Goal: Information Seeking & Learning: Learn about a topic

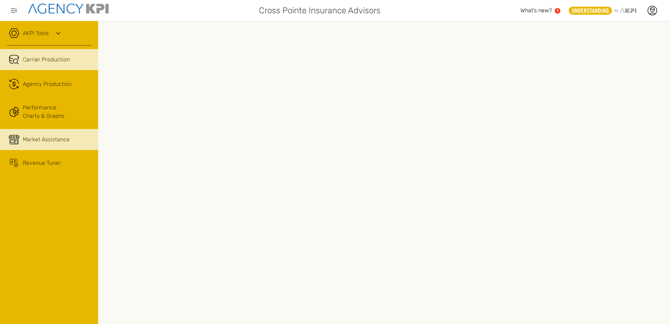
click at [51, 137] on span "Market Assistance" at bounding box center [46, 139] width 47 height 8
